Goal: Information Seeking & Learning: Learn about a topic

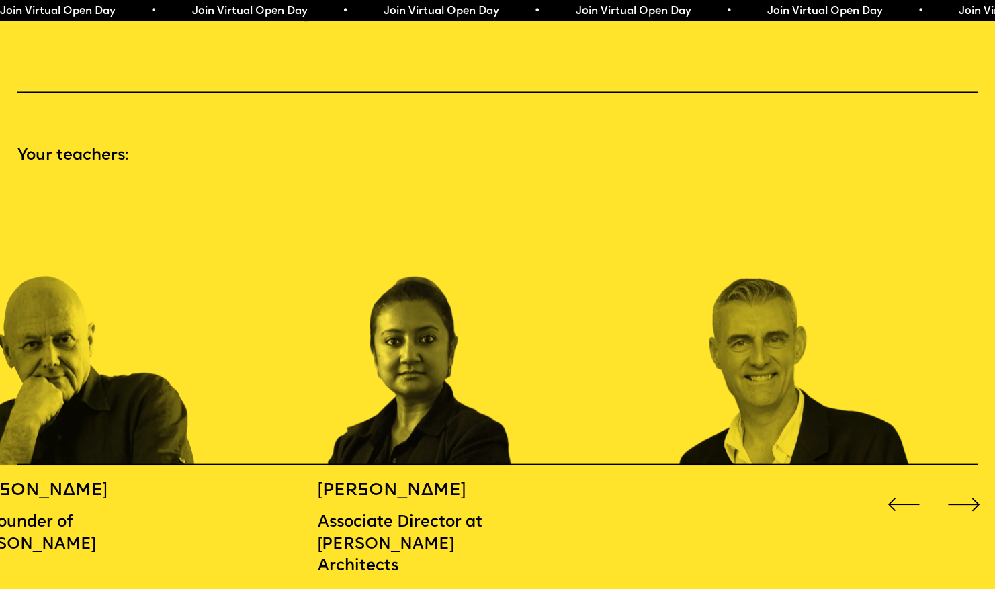
scroll to position [1351, 0]
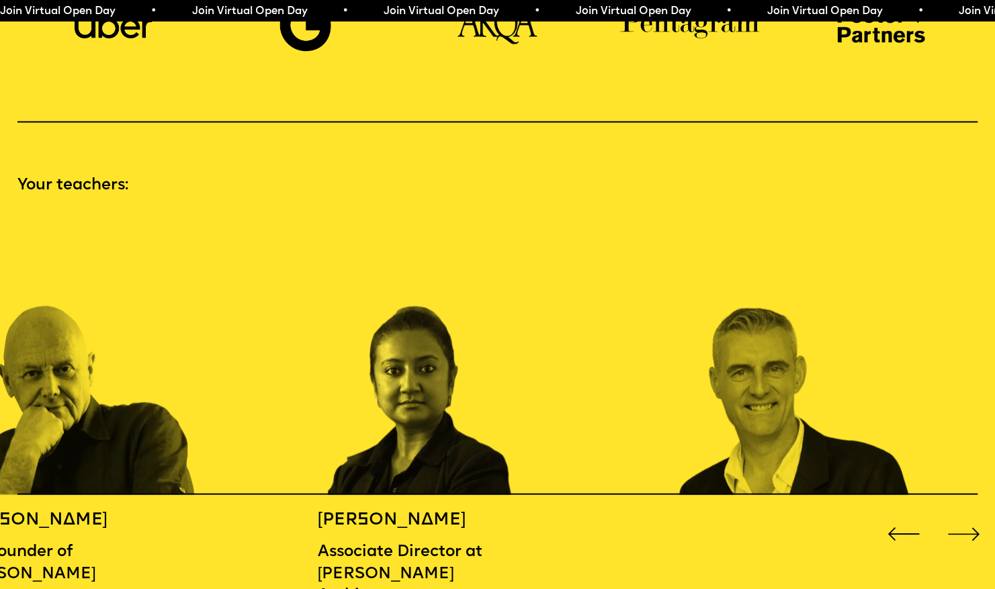
click at [955, 528] on div "Next slide" at bounding box center [963, 534] width 40 height 40
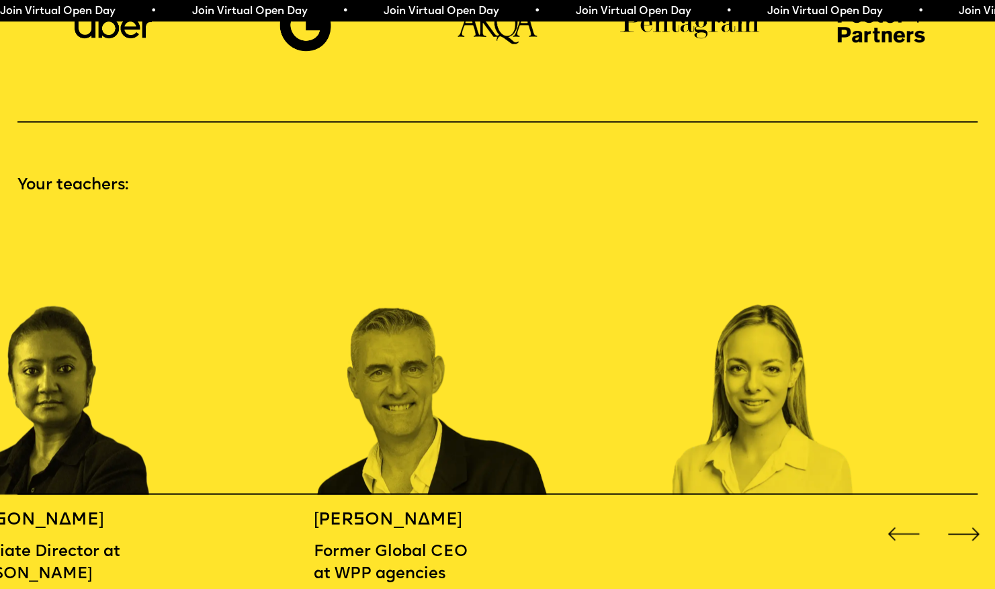
click at [955, 528] on div "Next slide" at bounding box center [963, 534] width 40 height 40
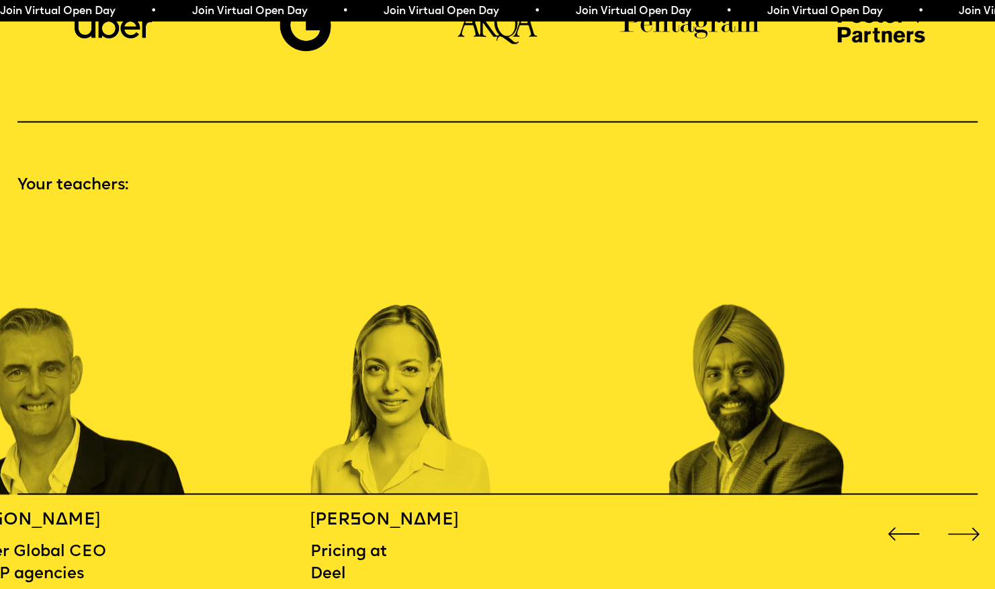
click at [955, 528] on div "Next slide" at bounding box center [963, 534] width 40 height 40
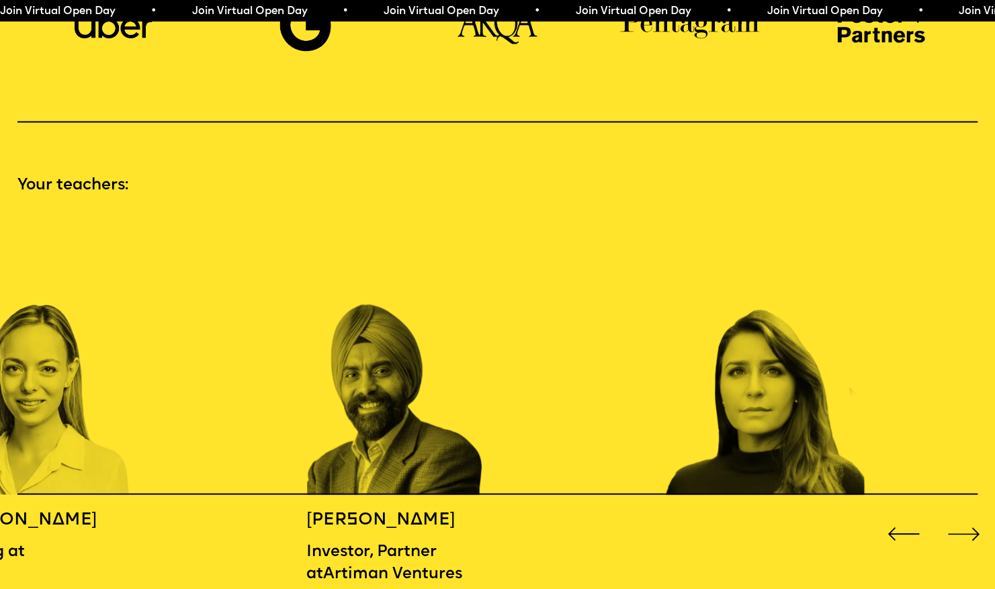
click at [955, 528] on div "Next slide" at bounding box center [963, 534] width 40 height 40
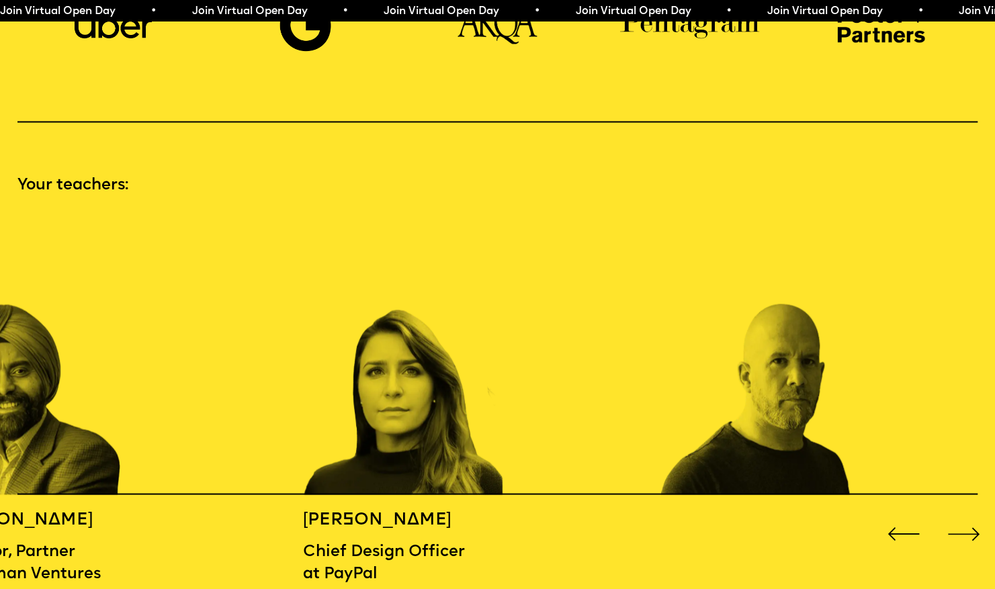
click at [956, 528] on div "Next slide" at bounding box center [963, 534] width 40 height 40
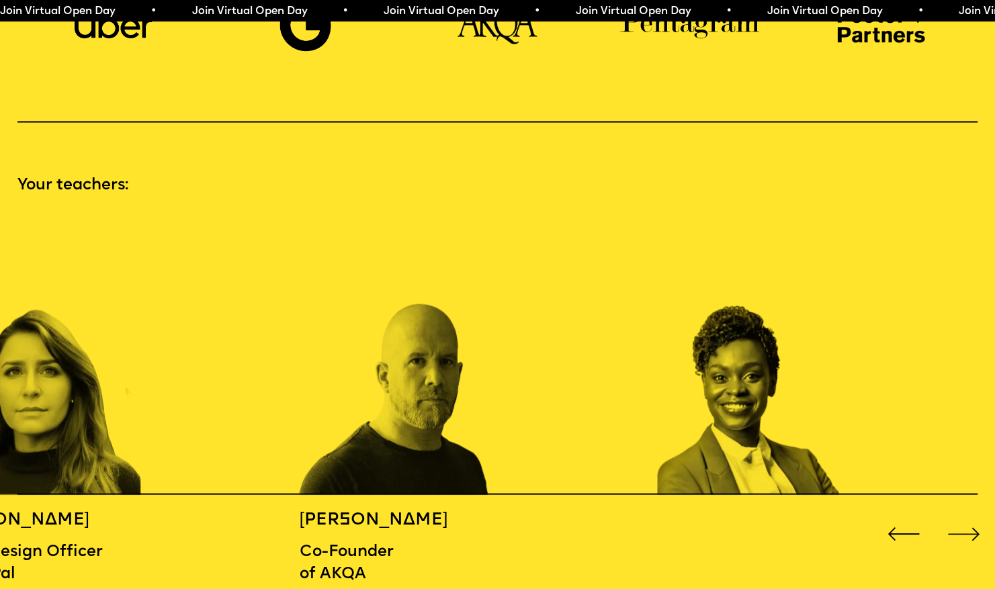
click at [956, 528] on div "Next slide" at bounding box center [963, 534] width 40 height 40
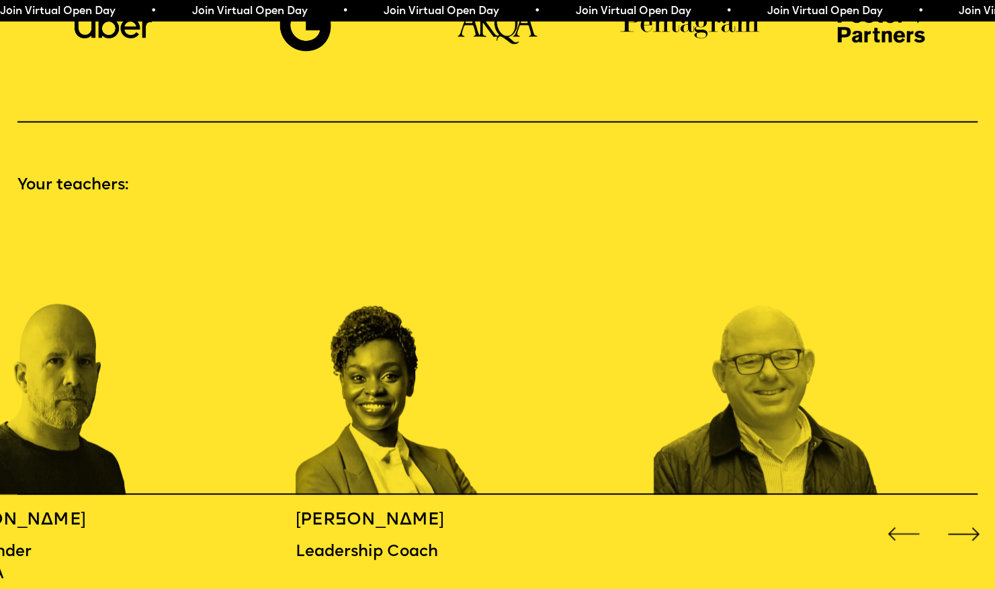
click at [956, 528] on div "Next slide" at bounding box center [963, 534] width 40 height 40
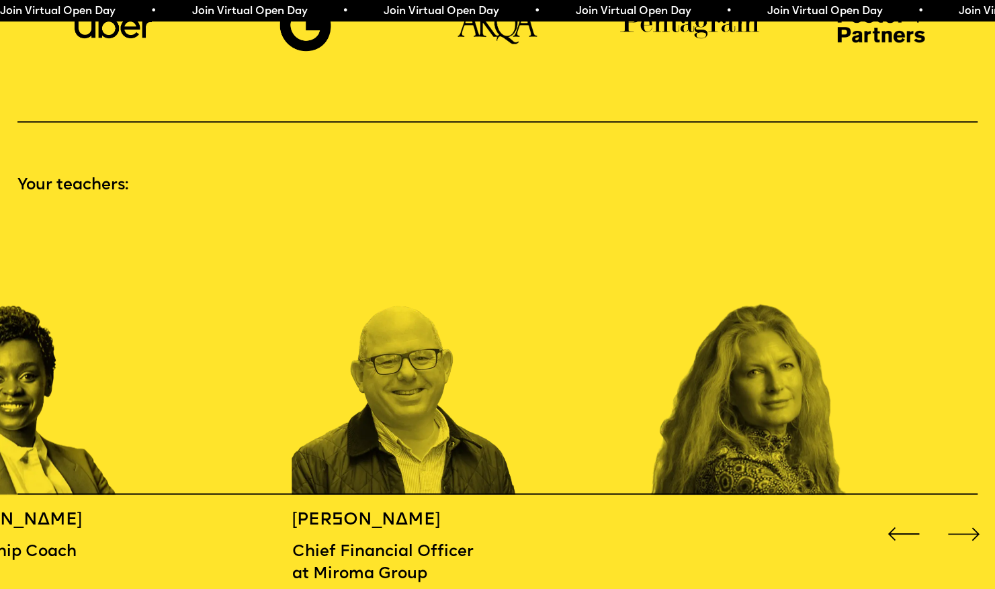
click at [956, 528] on div "Next slide" at bounding box center [963, 534] width 40 height 40
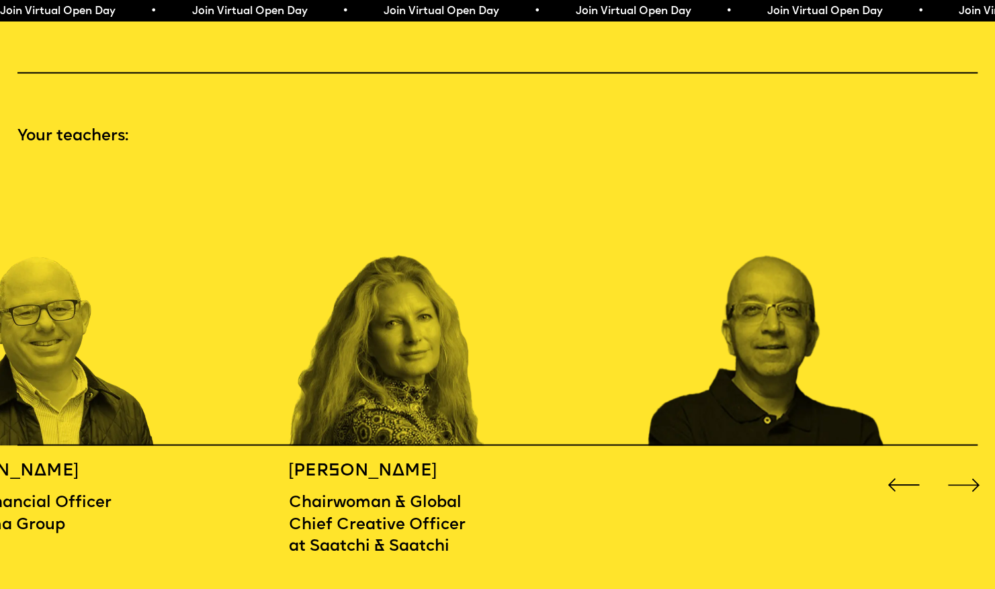
scroll to position [1420, 0]
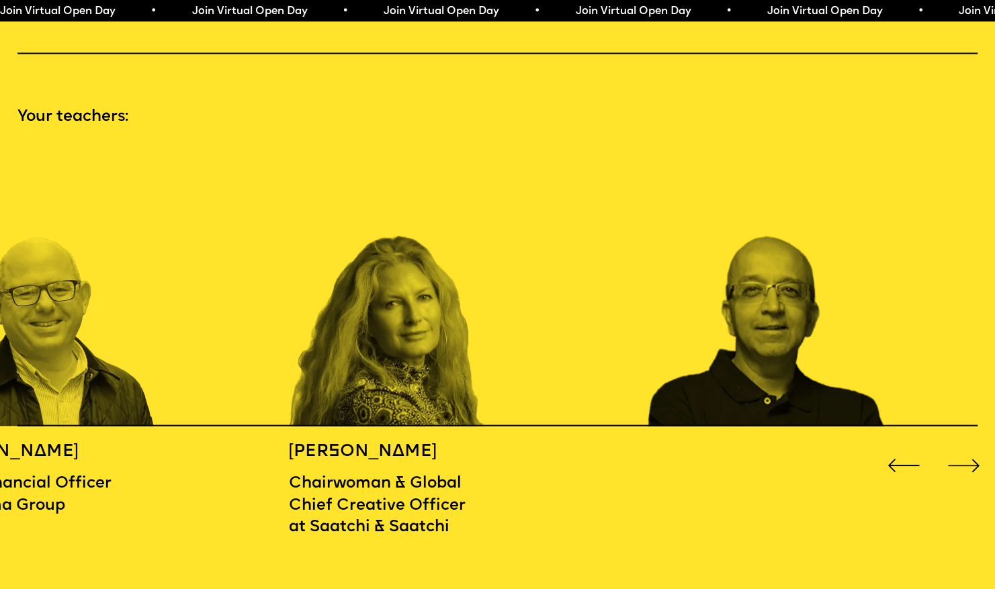
click at [955, 459] on div "Next slide" at bounding box center [963, 465] width 40 height 40
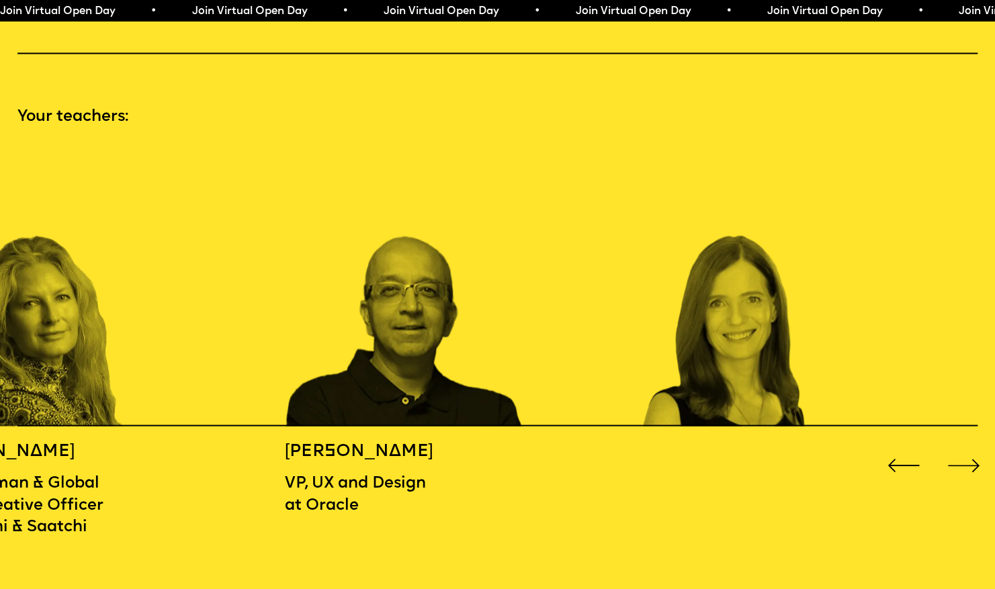
click at [955, 462] on div "Next slide" at bounding box center [963, 465] width 40 height 40
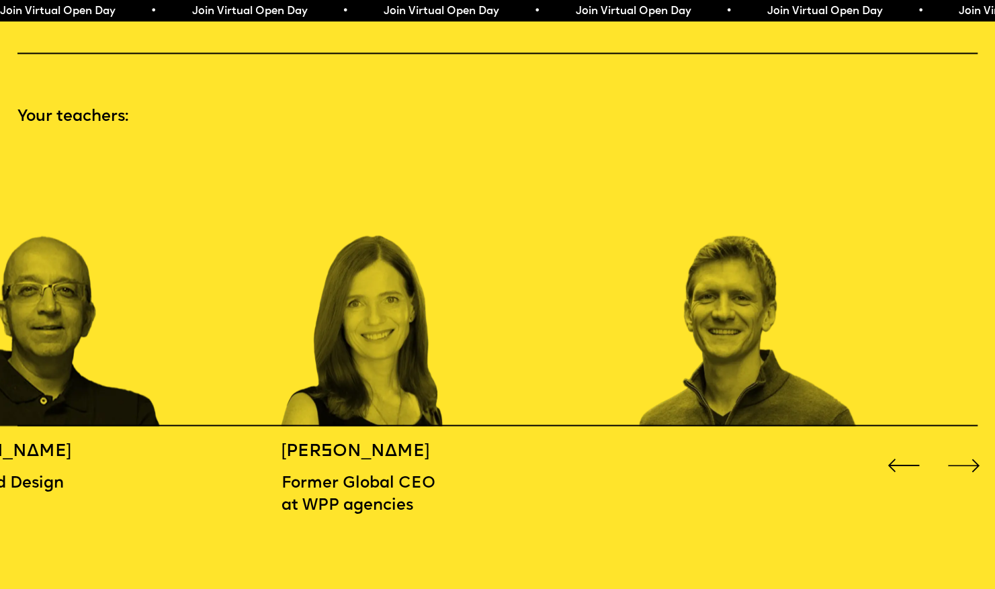
click at [955, 462] on div "Next slide" at bounding box center [963, 465] width 40 height 40
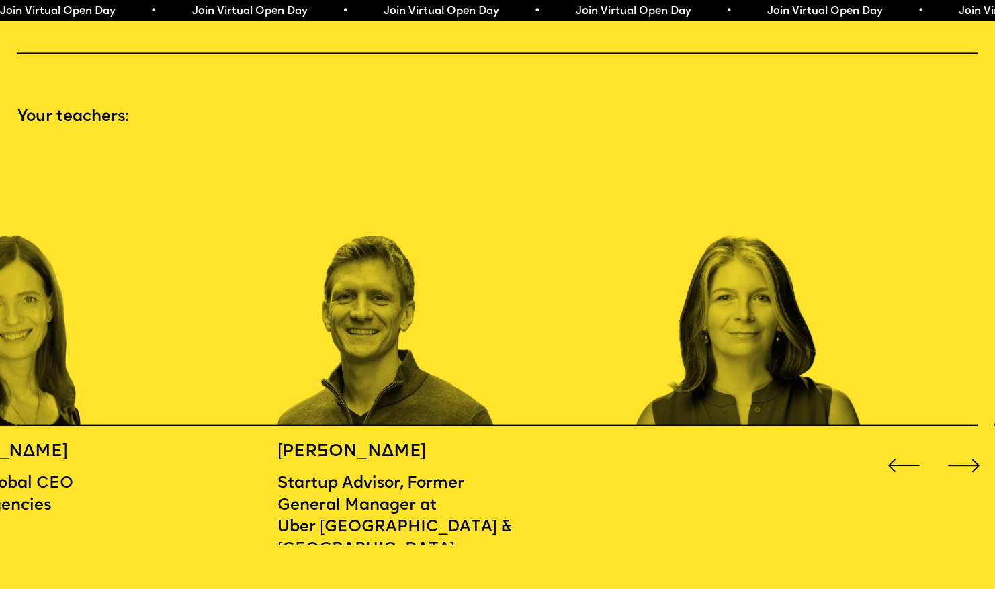
click at [955, 462] on div "Next slide" at bounding box center [963, 465] width 40 height 40
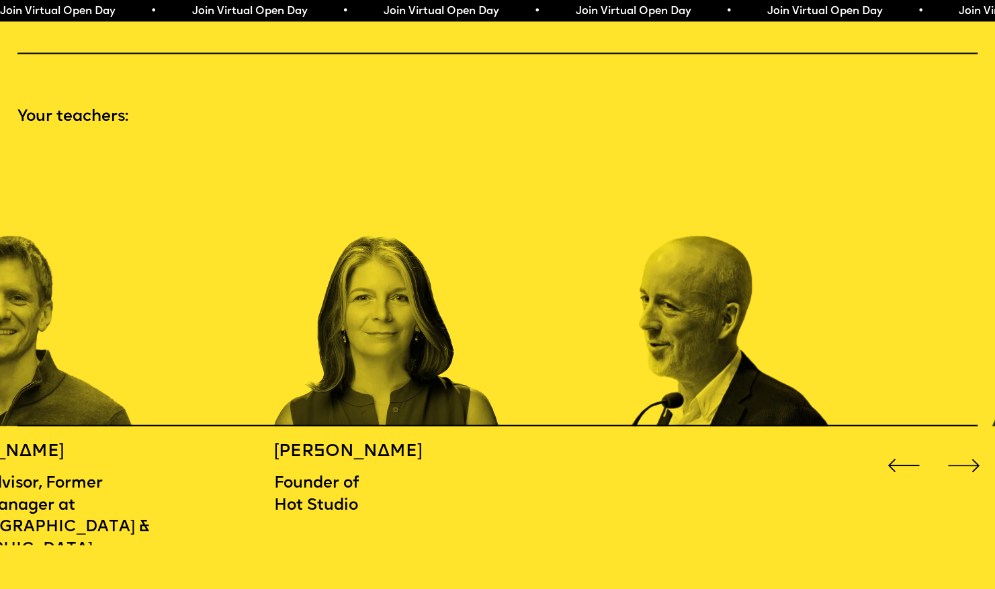
click at [955, 462] on div "Next slide" at bounding box center [963, 465] width 40 height 40
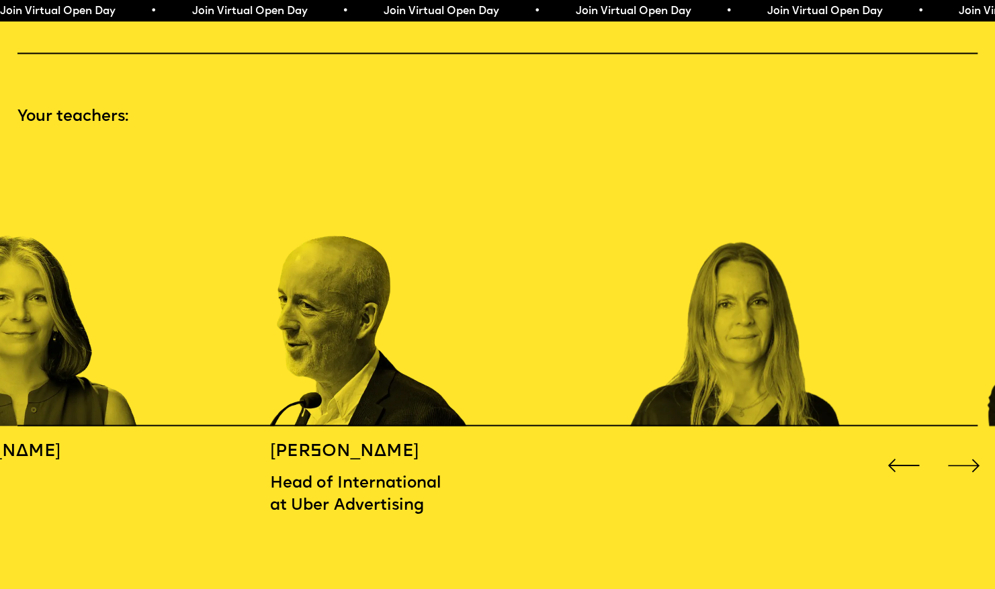
click at [955, 462] on div "Next slide" at bounding box center [963, 465] width 40 height 40
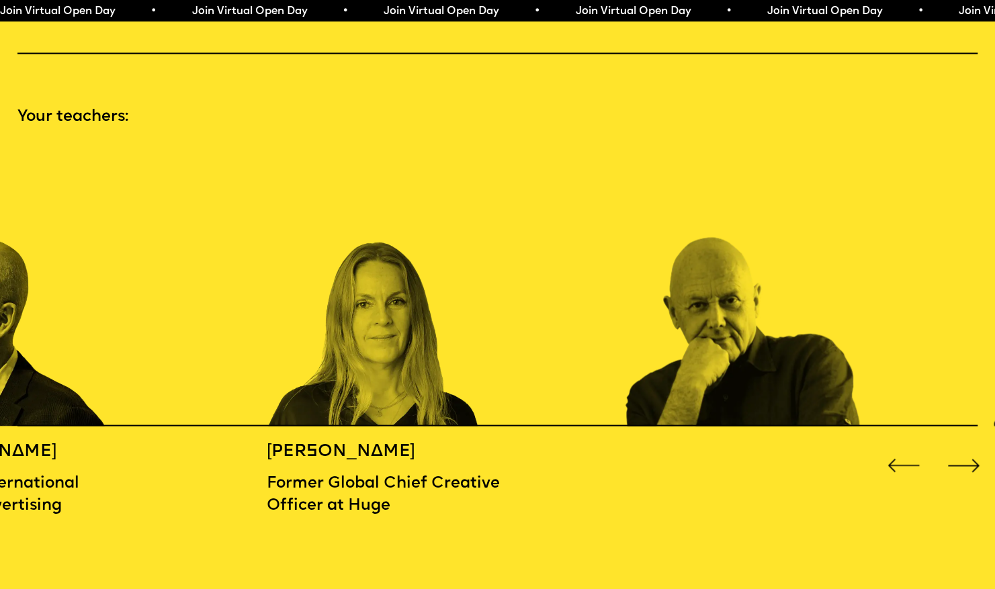
click at [955, 462] on div "Next slide" at bounding box center [963, 465] width 40 height 40
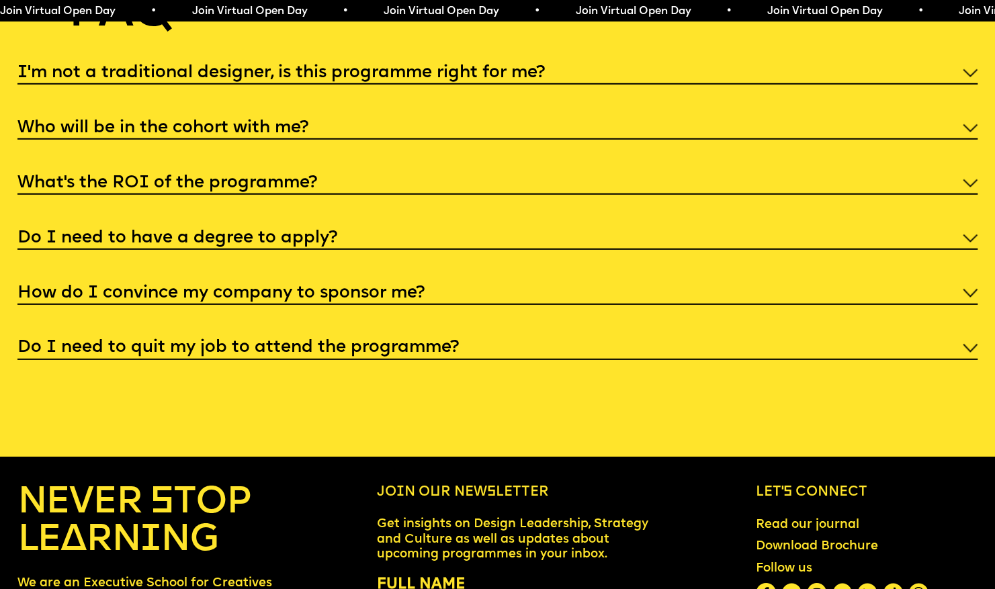
scroll to position [5227, 0]
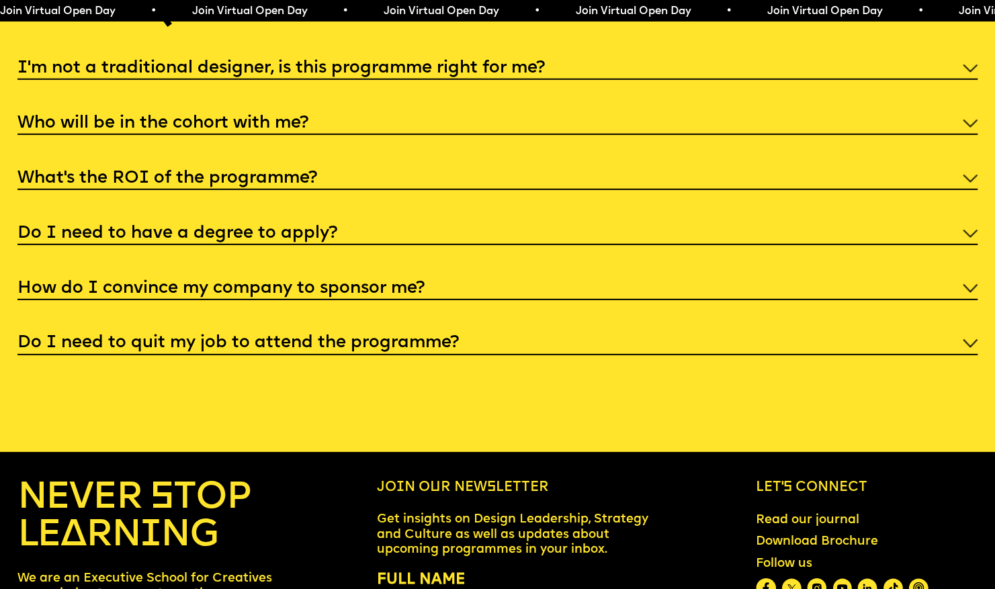
click at [796, 80] on div "I'm not a traditional designer, is this programme right for me?" at bounding box center [497, 67] width 960 height 25
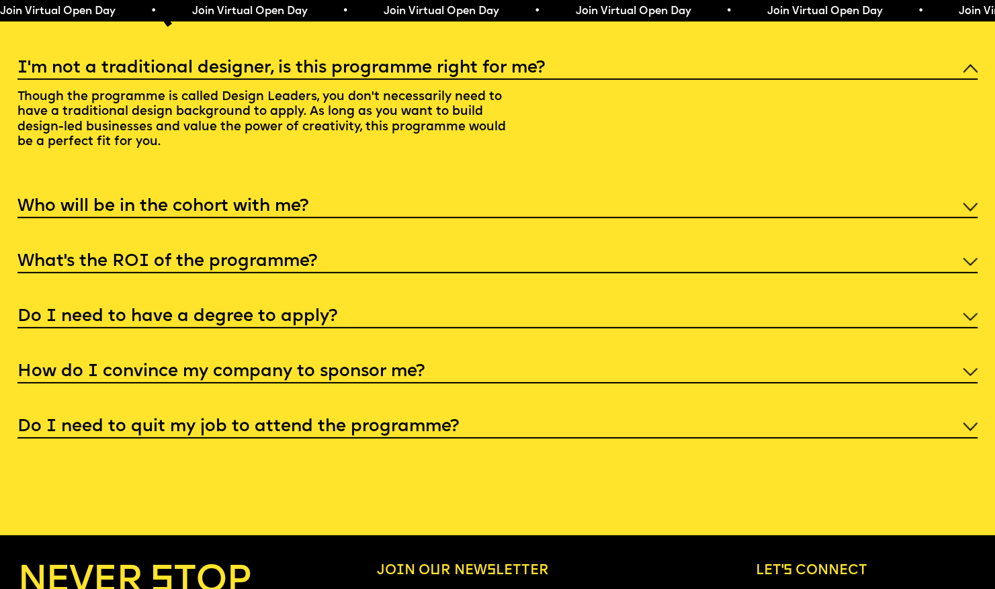
click at [349, 218] on div "Who will be in the cohort with me?" at bounding box center [497, 205] width 960 height 25
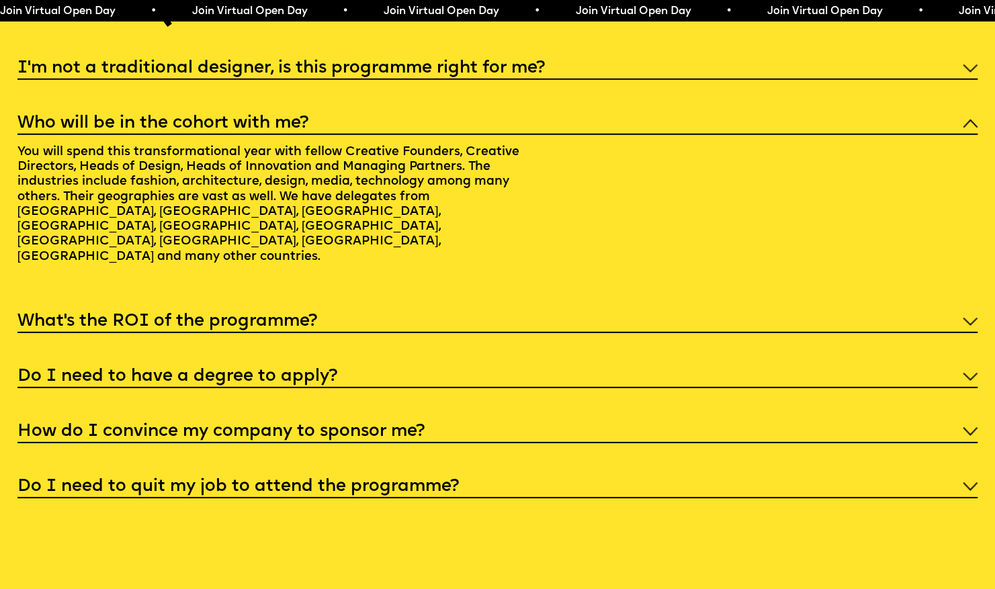
click at [376, 333] on div "What’s the ROI of the programme?" at bounding box center [497, 320] width 960 height 25
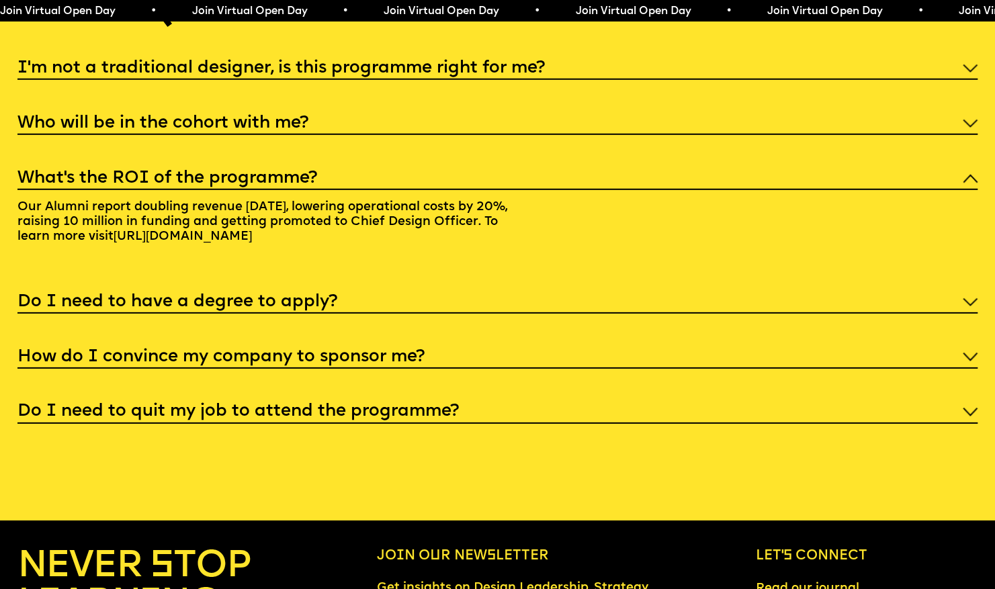
click at [361, 314] on div "Do I need to have a degree to apply?" at bounding box center [497, 301] width 960 height 25
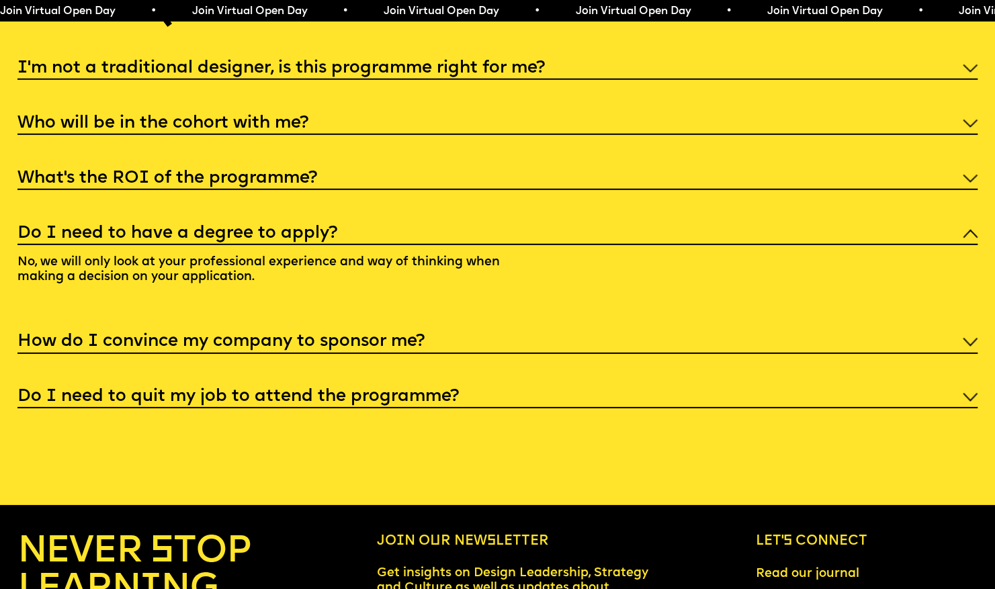
click at [360, 383] on div "I'm not a traditional designer, is this programme right for me? Though the prog…" at bounding box center [497, 231] width 960 height 353
click at [361, 391] on div "I'm not a traditional designer, is this programme right for me? Though the prog…" at bounding box center [497, 231] width 960 height 353
click at [488, 353] on div "How do I convince my company to sponsor me?" at bounding box center [497, 340] width 960 height 25
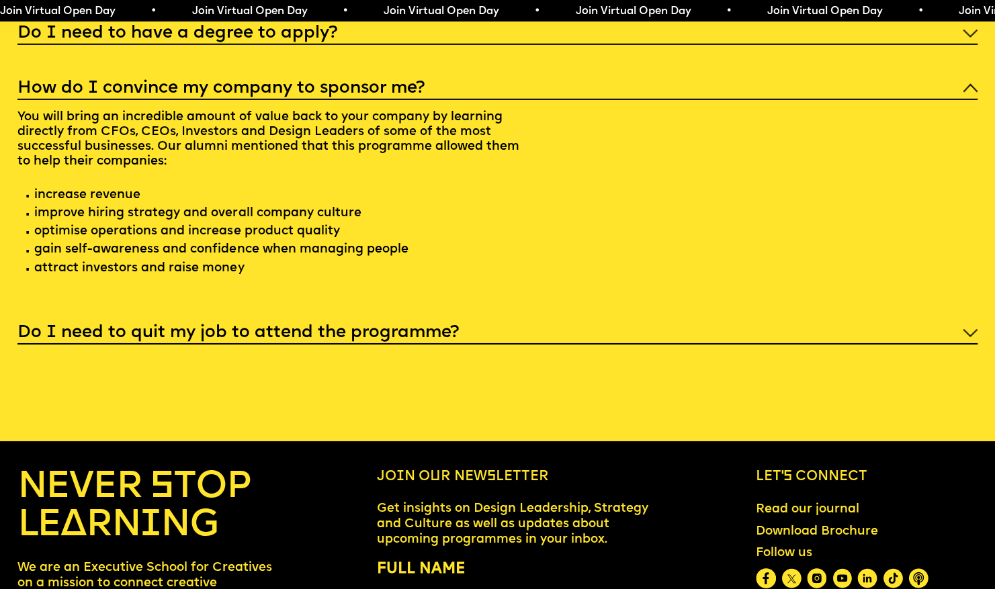
scroll to position [5463, 0]
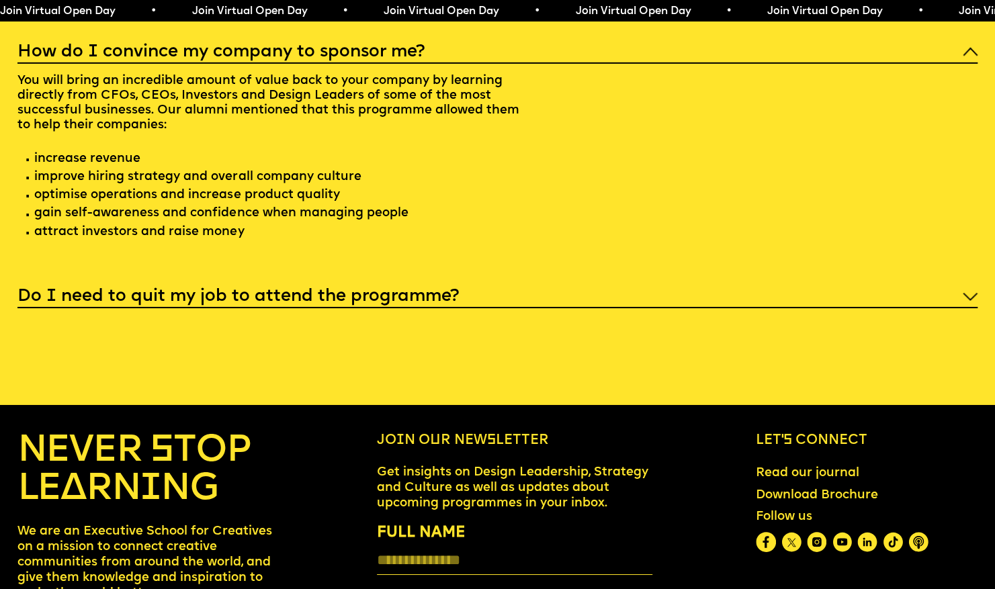
click at [541, 308] on div "Do I need to quit my job to attend the programme?" at bounding box center [497, 295] width 960 height 25
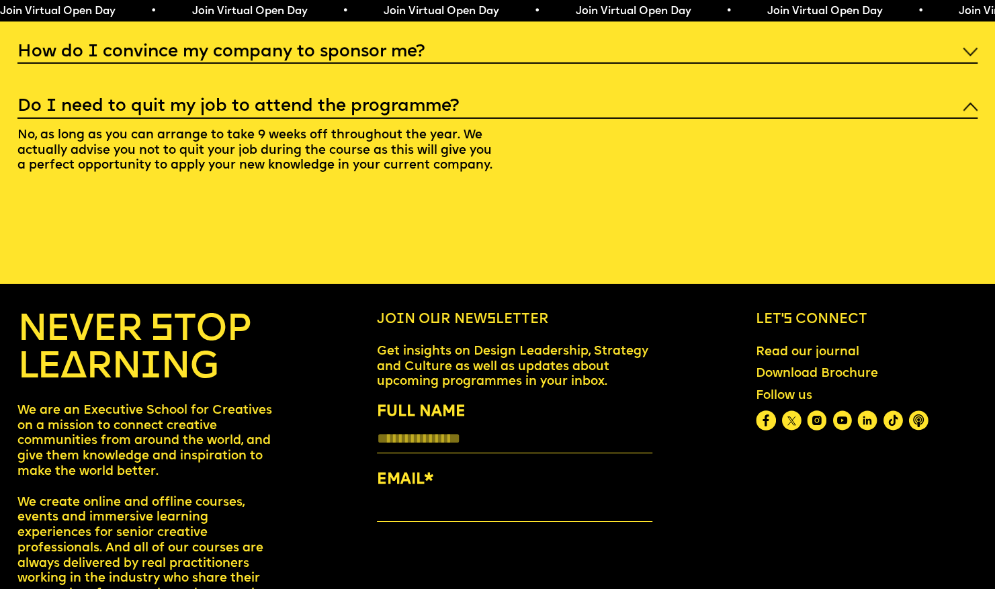
click at [967, 111] on img at bounding box center [969, 107] width 15 height 9
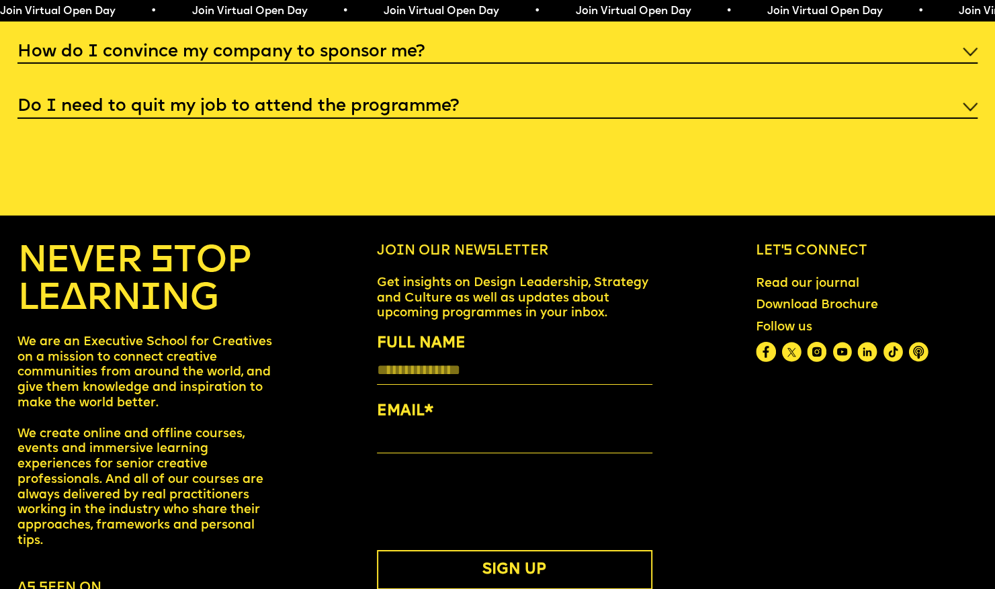
scroll to position [5605, 0]
